Goal: Task Accomplishment & Management: Manage account settings

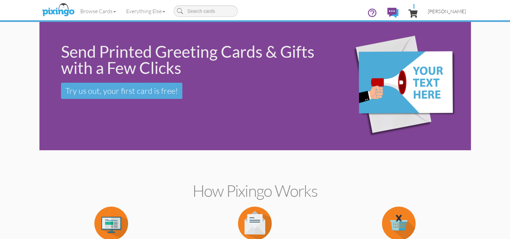
click at [455, 12] on span "[PERSON_NAME]" at bounding box center [447, 11] width 38 height 6
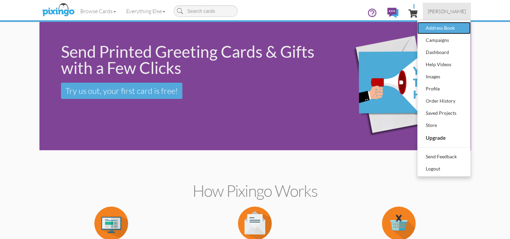
click at [440, 30] on div "Address Book" at bounding box center [444, 28] width 40 height 10
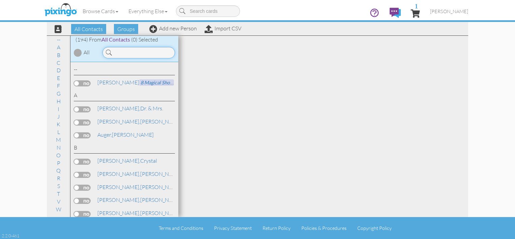
click at [146, 58] on input at bounding box center [139, 52] width 73 height 11
drag, startPoint x: 146, startPoint y: 50, endPoint x: 151, endPoint y: 41, distance: 10.6
click at [146, 49] on input at bounding box center [139, 52] width 73 height 11
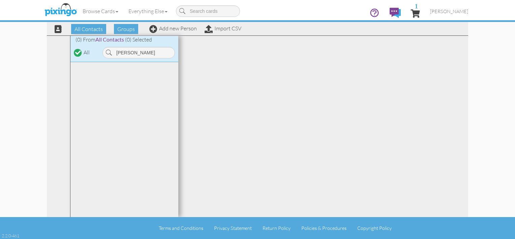
click at [118, 39] on span "All Contacts" at bounding box center [109, 39] width 29 height 6
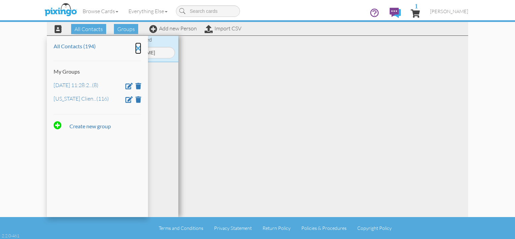
click at [139, 48] on icon at bounding box center [138, 48] width 6 height 11
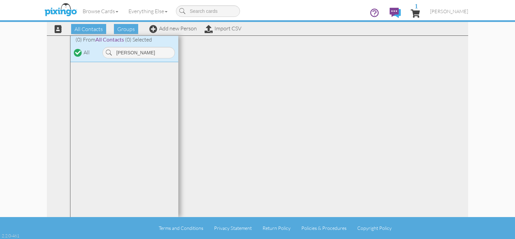
drag, startPoint x: 56, startPoint y: 29, endPoint x: 75, endPoint y: 29, distance: 18.9
click at [55, 29] on span at bounding box center [58, 29] width 7 height 8
click at [54, 27] on div "All Contacts Groups Add new Person Import CSV" at bounding box center [145, 29] width 195 height 12
click at [142, 55] on input "[PERSON_NAME]" at bounding box center [139, 52] width 73 height 11
type input "h"
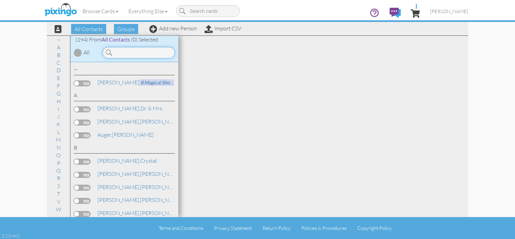
click at [141, 55] on input at bounding box center [139, 52] width 73 height 11
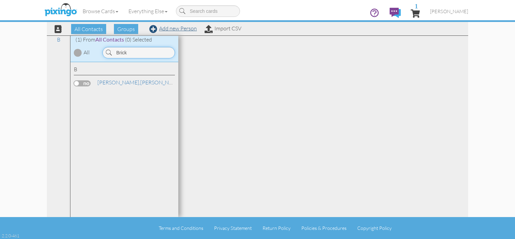
type input "Brick"
click at [174, 29] on link "Add new Person" at bounding box center [173, 28] width 48 height 7
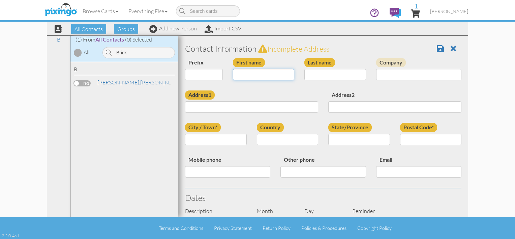
click at [253, 72] on input "First name" at bounding box center [264, 74] width 62 height 11
type input "[PERSON_NAME]"
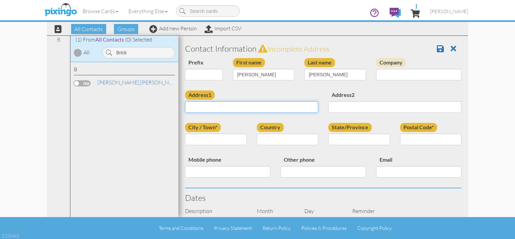
type input "243657 County R J"
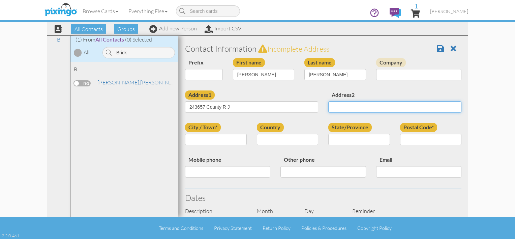
type input "243657 County R J"
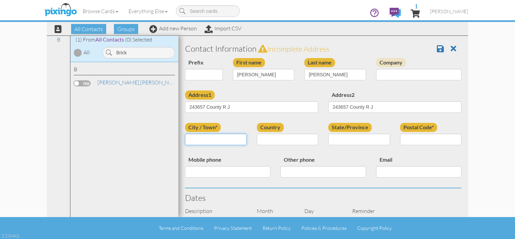
type input "Wausau"
type input "54403"
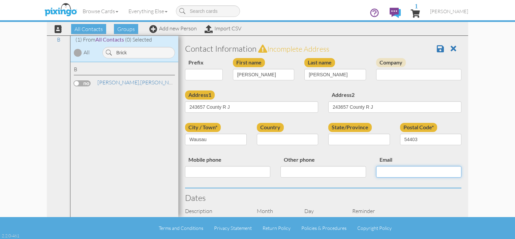
type input "[EMAIL_ADDRESS][DOMAIN_NAME]"
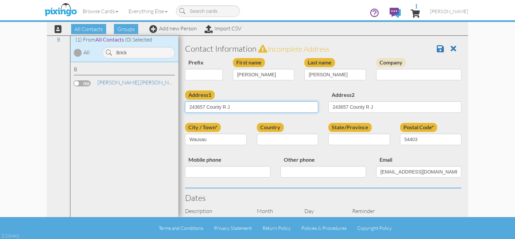
click at [227, 107] on input "243657 County R J" at bounding box center [251, 106] width 133 height 11
type input "[STREET_ADDRESS]"
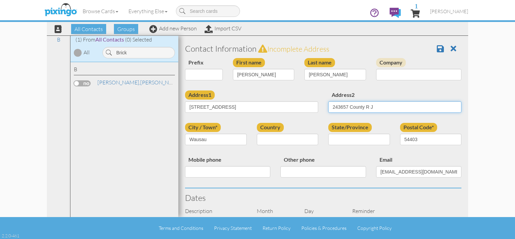
drag, startPoint x: 372, startPoint y: 112, endPoint x: 277, endPoint y: 117, distance: 95.6
click at [277, 117] on div "Address1 [STREET_ADDRESS] Address2 [GEOGRAPHIC_DATA]" at bounding box center [323, 106] width 287 height 32
drag, startPoint x: 277, startPoint y: 117, endPoint x: 272, endPoint y: 119, distance: 4.9
click at [275, 117] on div "Address1 [STREET_ADDRESS]" at bounding box center [251, 103] width 143 height 27
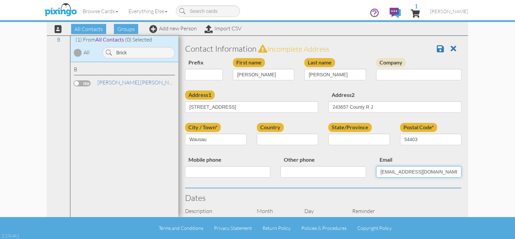
drag, startPoint x: 409, startPoint y: 172, endPoint x: 361, endPoint y: 178, distance: 49.0
click at [361, 178] on div "Mobile phone Other phone Email [EMAIL_ADDRESS][DOMAIN_NAME]" at bounding box center [323, 171] width 287 height 32
drag, startPoint x: 502, startPoint y: 123, endPoint x: 497, endPoint y: 116, distance: 9.4
click at [502, 123] on contacts "Toggle navigation Visit Pixingo Mobile Browse Cards Business Accounting Automot…" at bounding box center [257, 119] width 515 height 239
click at [437, 47] on span at bounding box center [440, 49] width 7 height 8
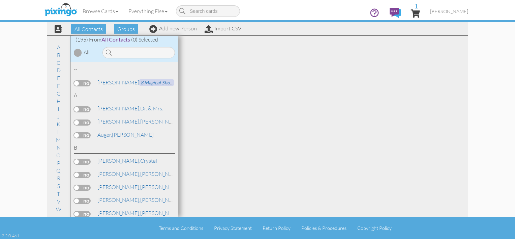
scroll to position [136, 0]
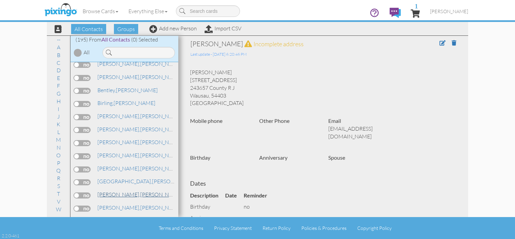
click at [135, 190] on link "Brickner, Hannah" at bounding box center [143, 194] width 93 height 8
click at [440, 43] on span at bounding box center [443, 42] width 6 height 5
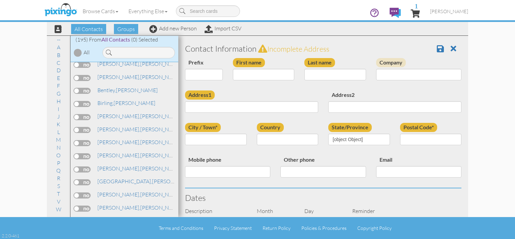
type input "[PERSON_NAME]"
type input "[STREET_ADDRESS]"
type input "243657 County R J"
type input "Wausau"
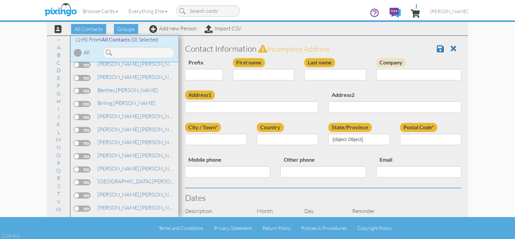
type input "54403"
type input "[EMAIL_ADDRESS][DOMAIN_NAME]"
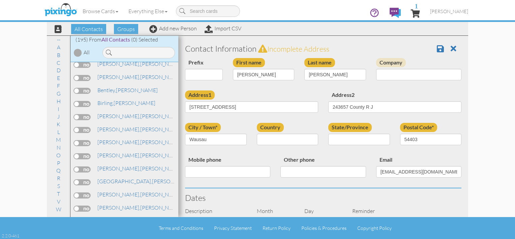
select select "object:816"
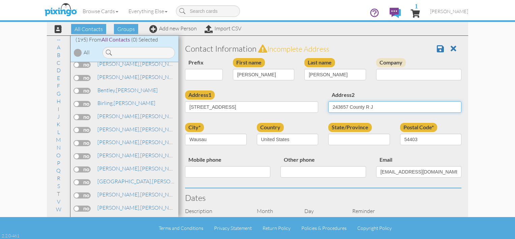
drag, startPoint x: 374, startPoint y: 105, endPoint x: 280, endPoint y: 113, distance: 94.8
click at [280, 113] on div "Address1 [STREET_ADDRESS] Address2 [GEOGRAPHIC_DATA]" at bounding box center [323, 106] width 287 height 32
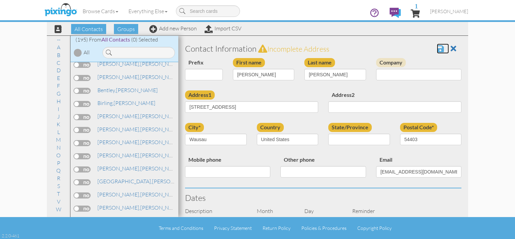
click at [439, 47] on span at bounding box center [440, 49] width 7 height 8
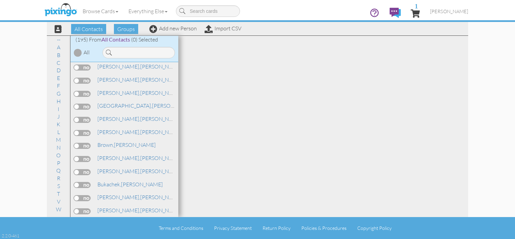
scroll to position [223, 0]
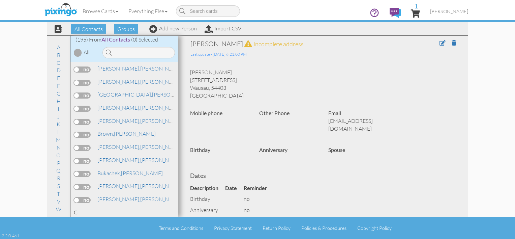
drag, startPoint x: 107, startPoint y: 101, endPoint x: 125, endPoint y: 98, distance: 18.9
click at [107, 104] on span "[PERSON_NAME]," at bounding box center [118, 107] width 43 height 7
click at [121, 106] on link "Brickner, Hannah" at bounding box center [143, 108] width 93 height 8
click at [440, 43] on span at bounding box center [443, 42] width 6 height 5
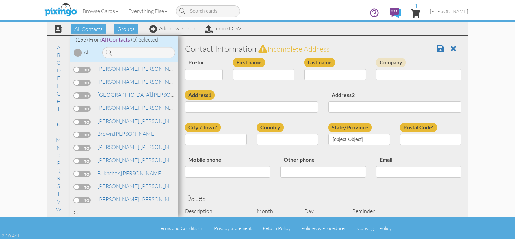
type input "[PERSON_NAME]"
type input "[STREET_ADDRESS]"
type input "Wausau"
type input "54403"
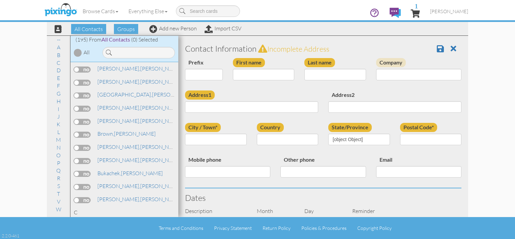
type input "[EMAIL_ADDRESS][DOMAIN_NAME]"
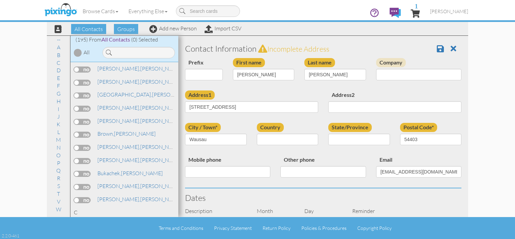
select select "object:815"
click at [365, 142] on select "AA (Military) AE (Military) Alabama Alaska American Samoa AP (Military) Arizona…" at bounding box center [360, 139] width 62 height 11
select select "object:1120"
click at [329, 134] on select "AA (Military) AE (Military) Alabama Alaska American Samoa AP (Military) Arizona…" at bounding box center [360, 139] width 62 height 11
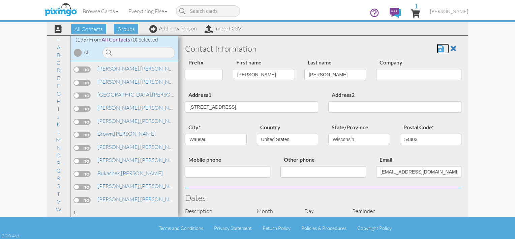
click at [437, 47] on span at bounding box center [440, 49] width 7 height 8
